Goal: Check status: Check status

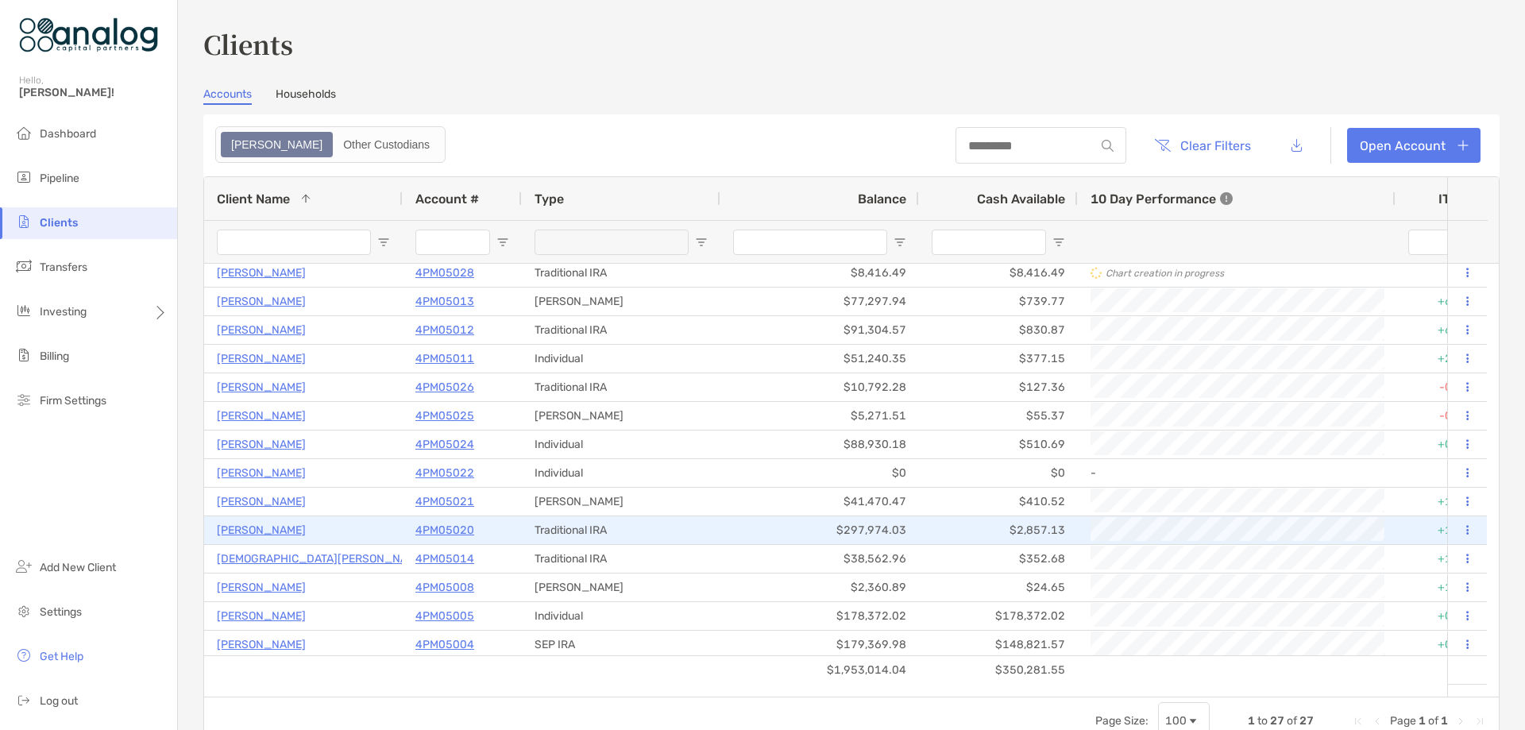
scroll to position [192, 0]
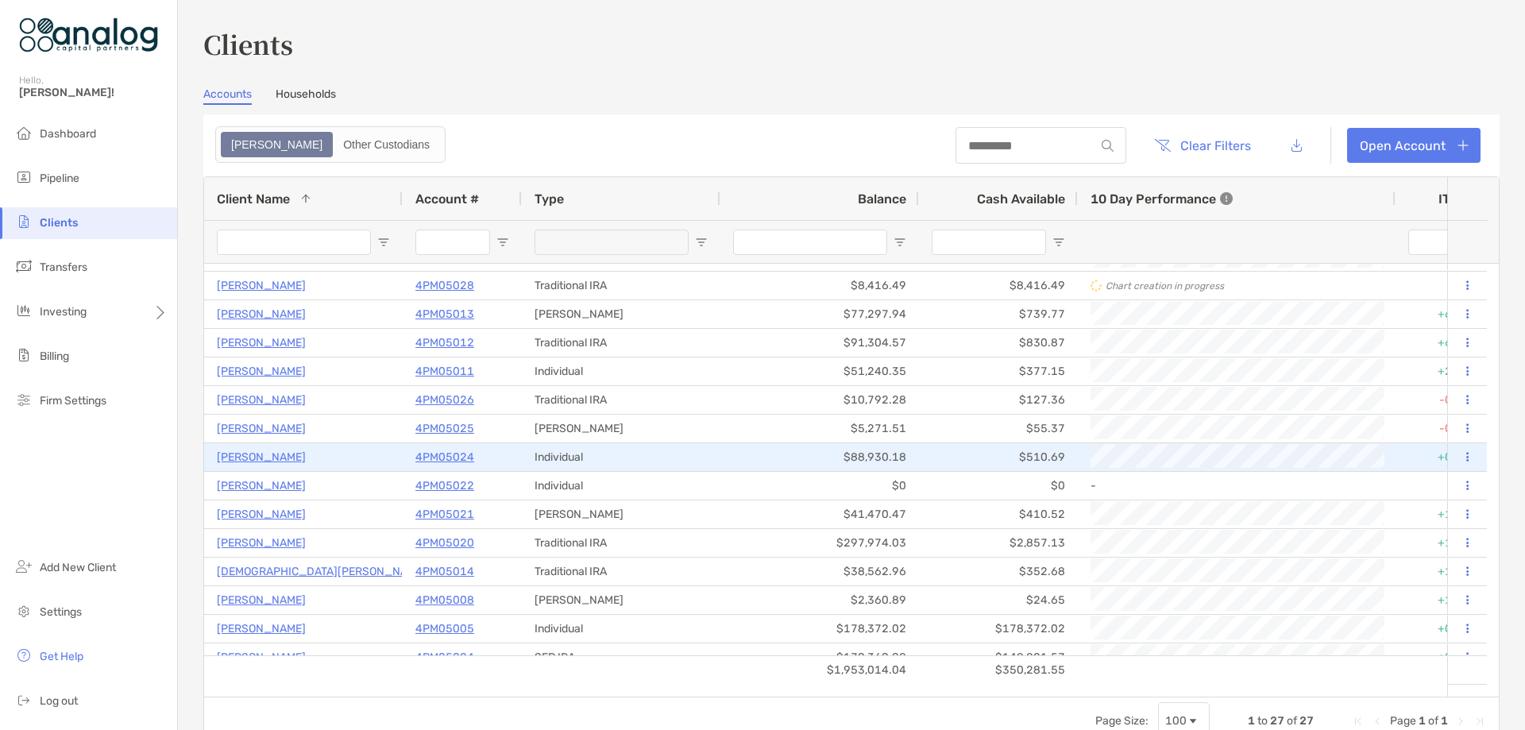
click at [459, 457] on p "4PM05024" at bounding box center [444, 457] width 59 height 20
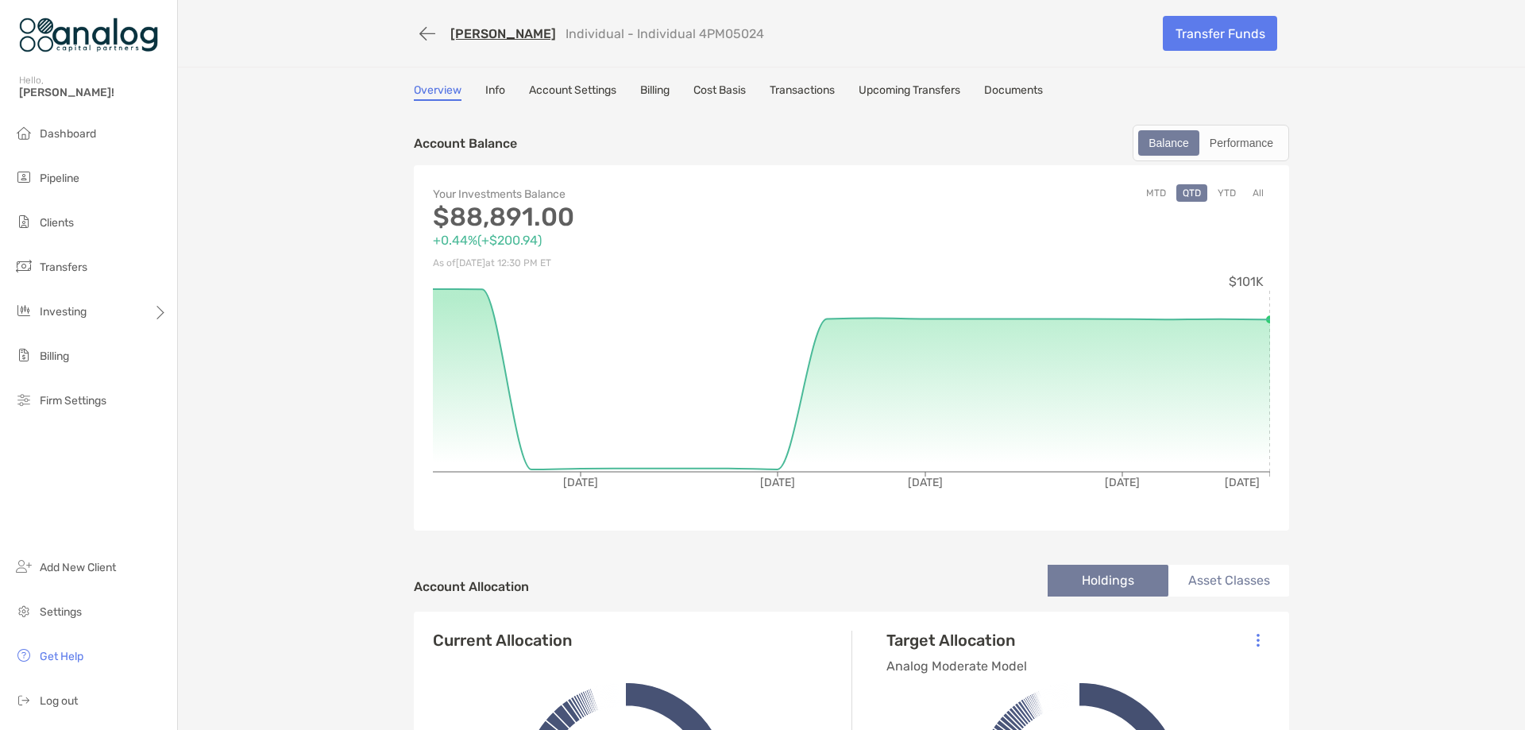
click at [812, 94] on link "Transactions" at bounding box center [802, 91] width 65 height 17
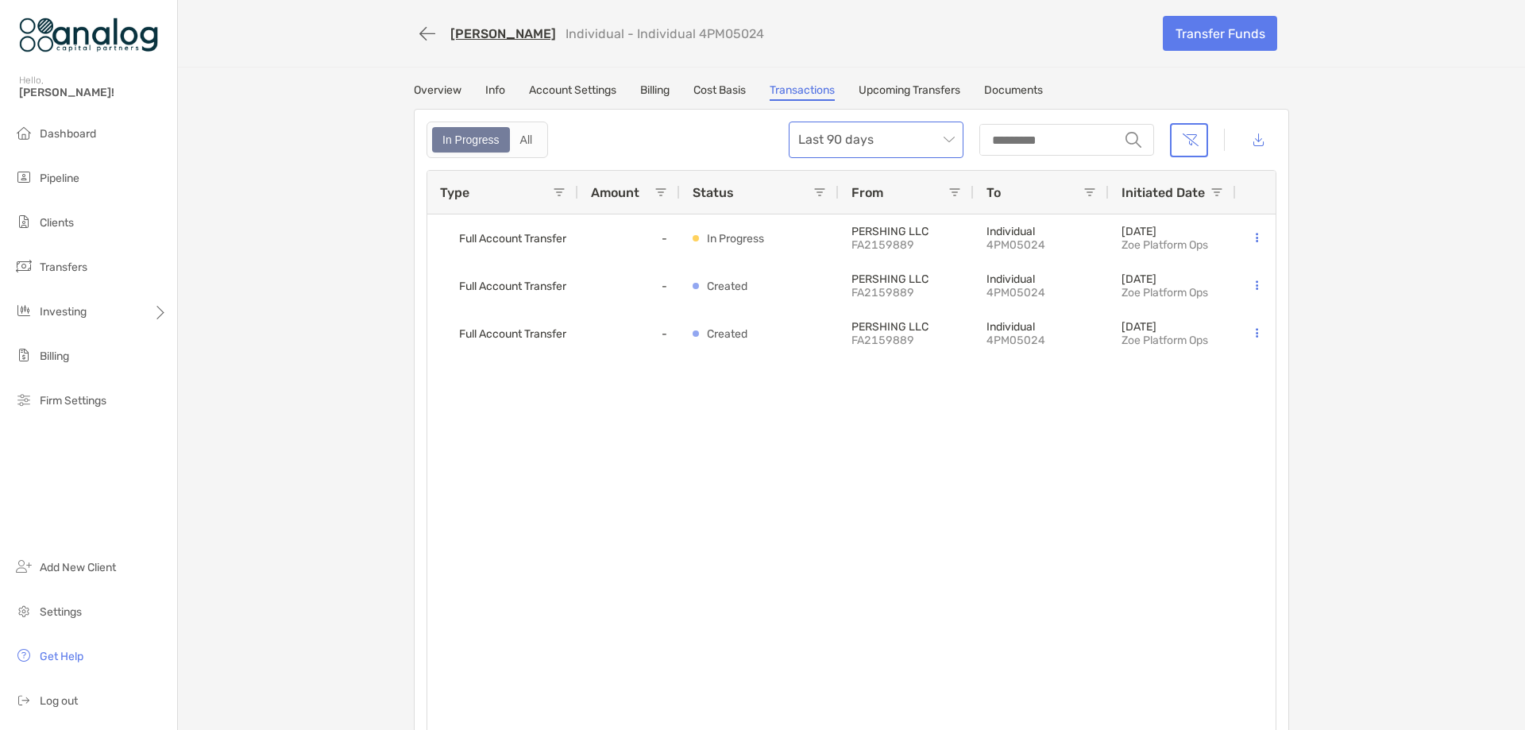
click at [949, 143] on div "Last 90 days" at bounding box center [876, 140] width 175 height 37
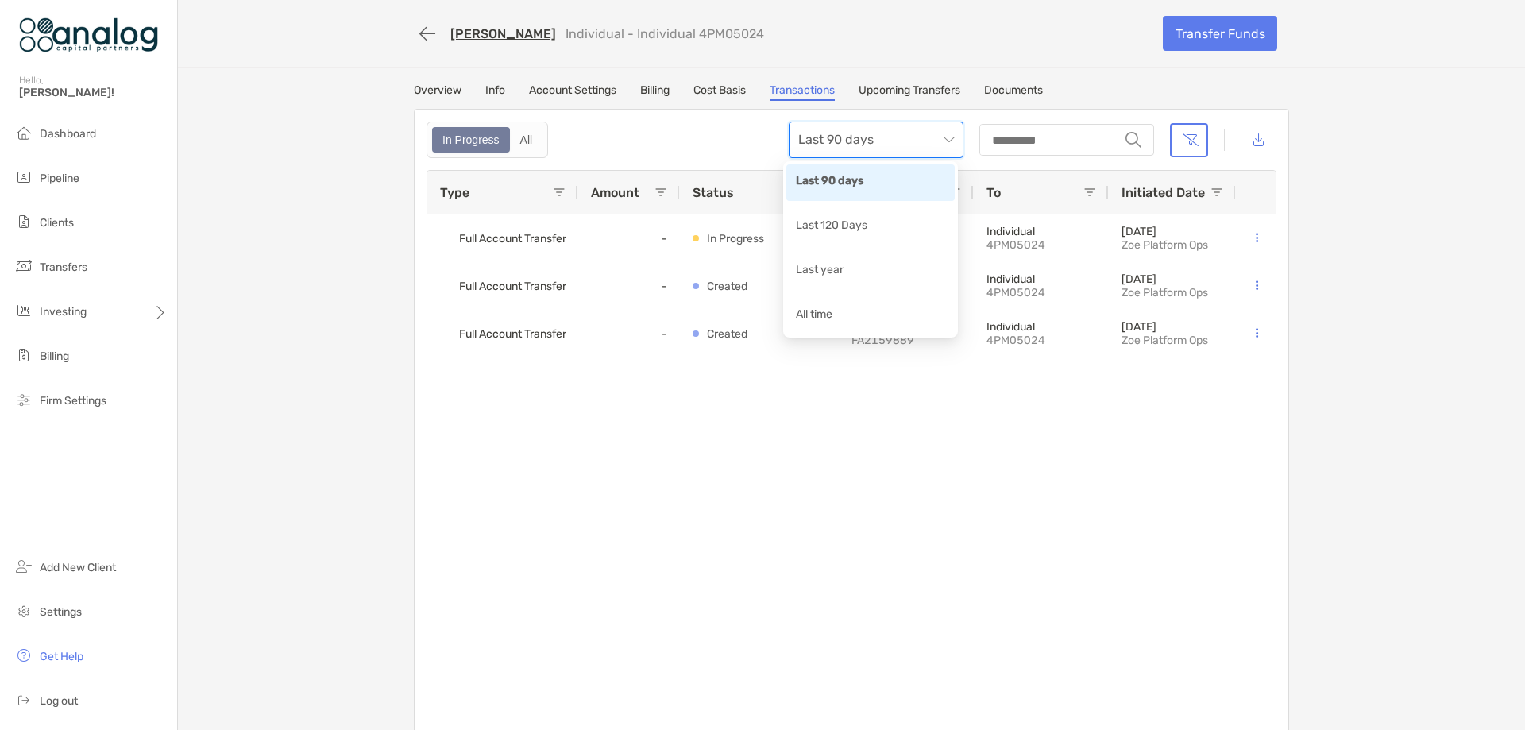
click at [913, 47] on div "[PERSON_NAME] Individual - Individual 4PM05024" at bounding box center [782, 33] width 737 height 29
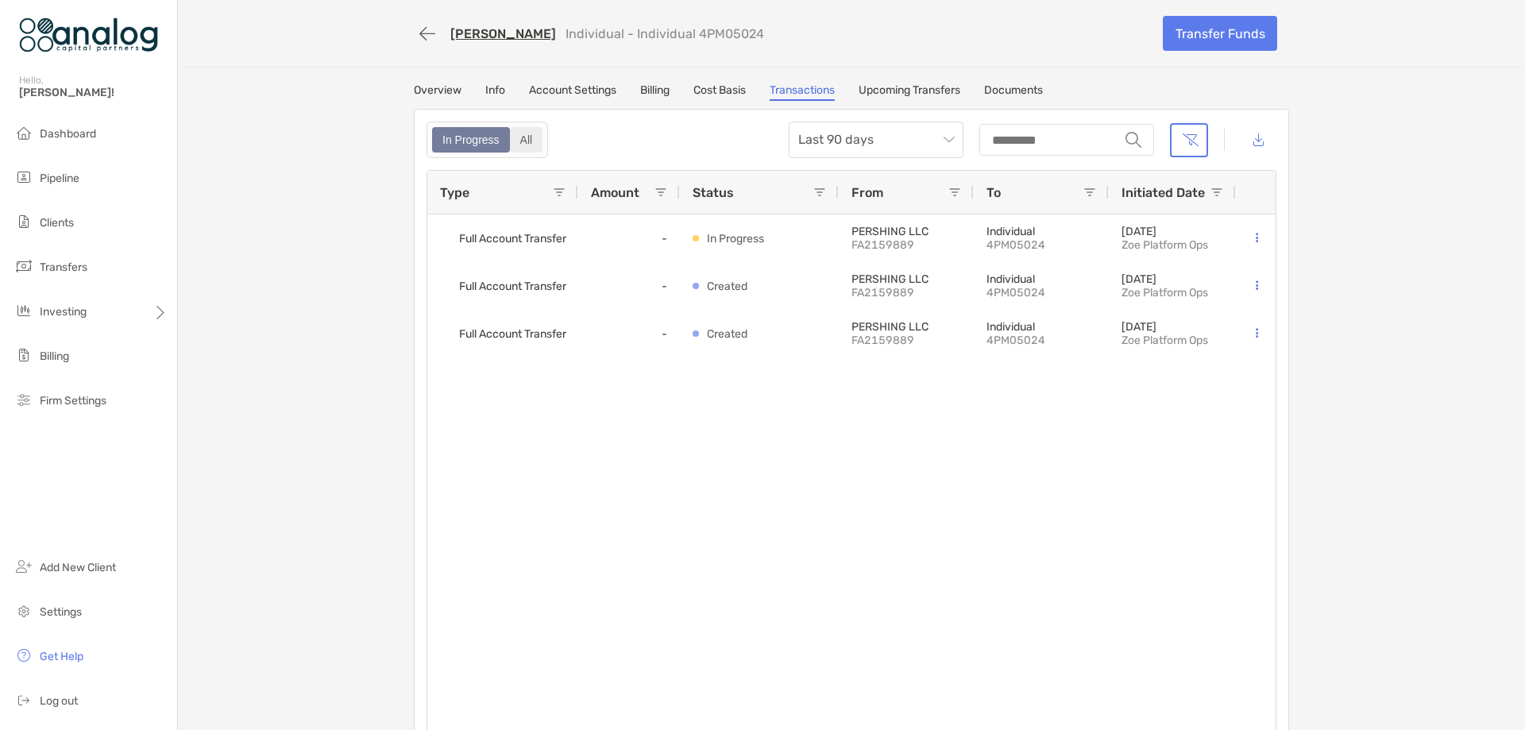
click at [525, 145] on div "All" at bounding box center [527, 140] width 30 height 22
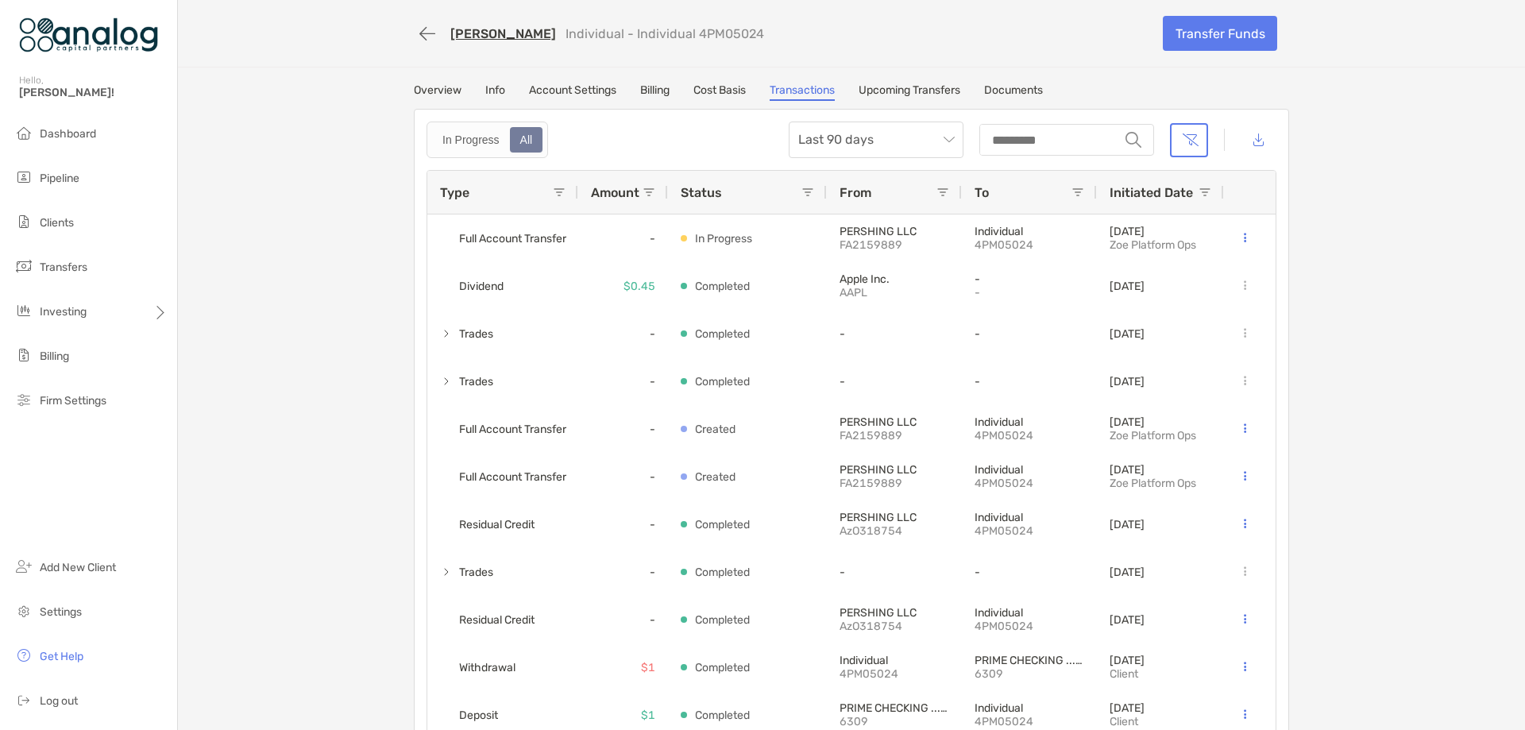
click at [453, 88] on link "Overview" at bounding box center [438, 91] width 48 height 17
